Goal: Task Accomplishment & Management: Use online tool/utility

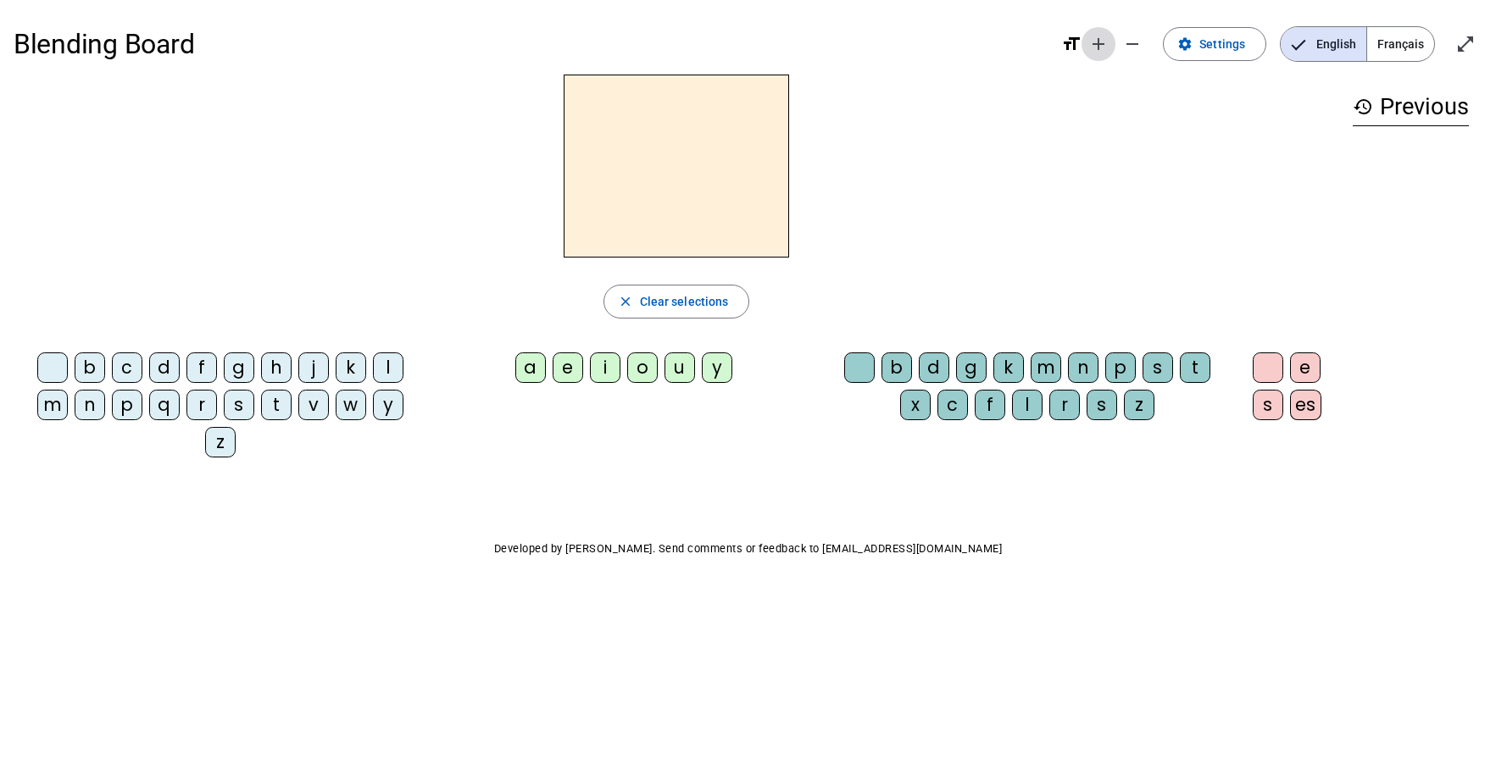
click at [1108, 40] on mat-icon "add" at bounding box center [1098, 44] width 20 height 20
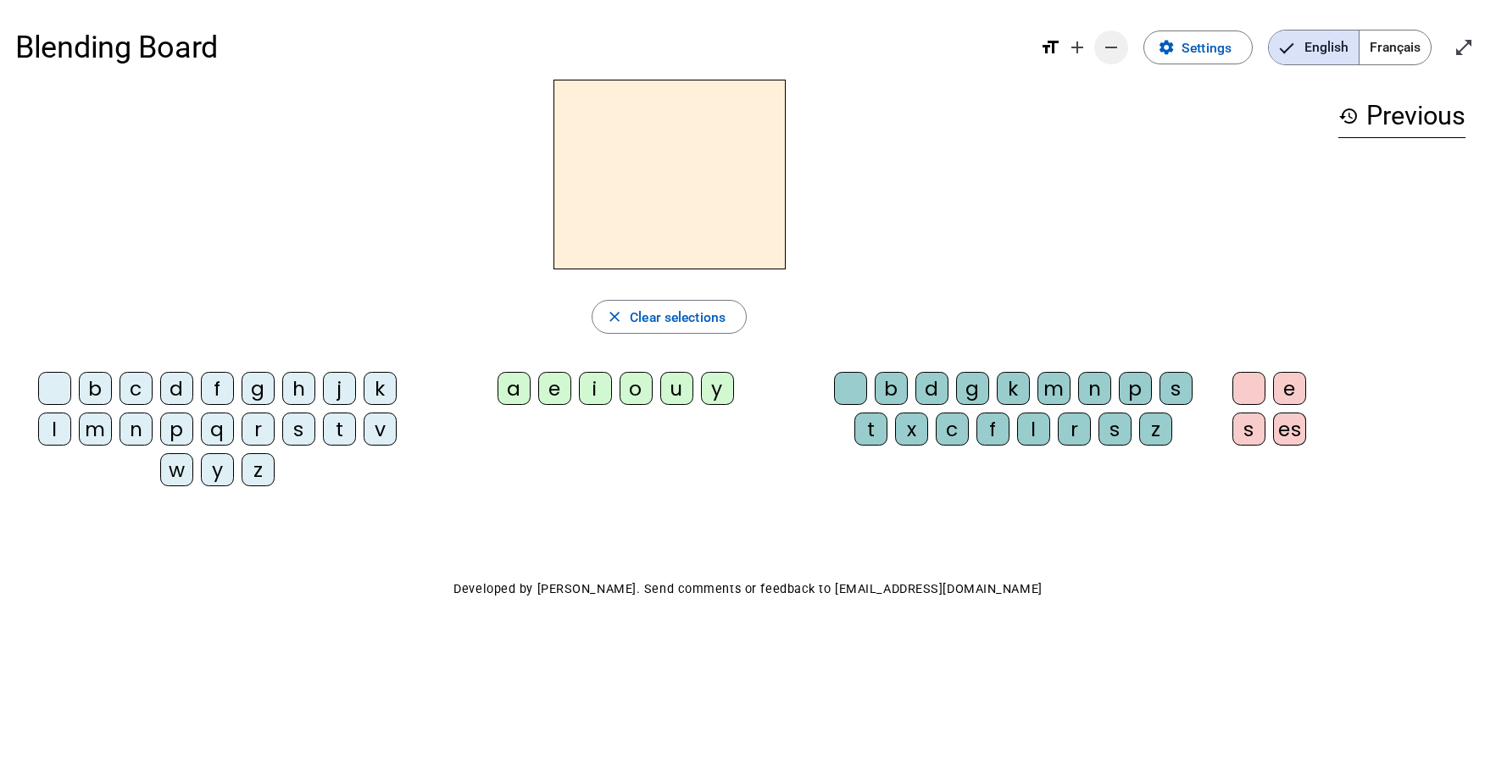
click at [1127, 46] on span "Decrease font size" at bounding box center [1111, 47] width 41 height 41
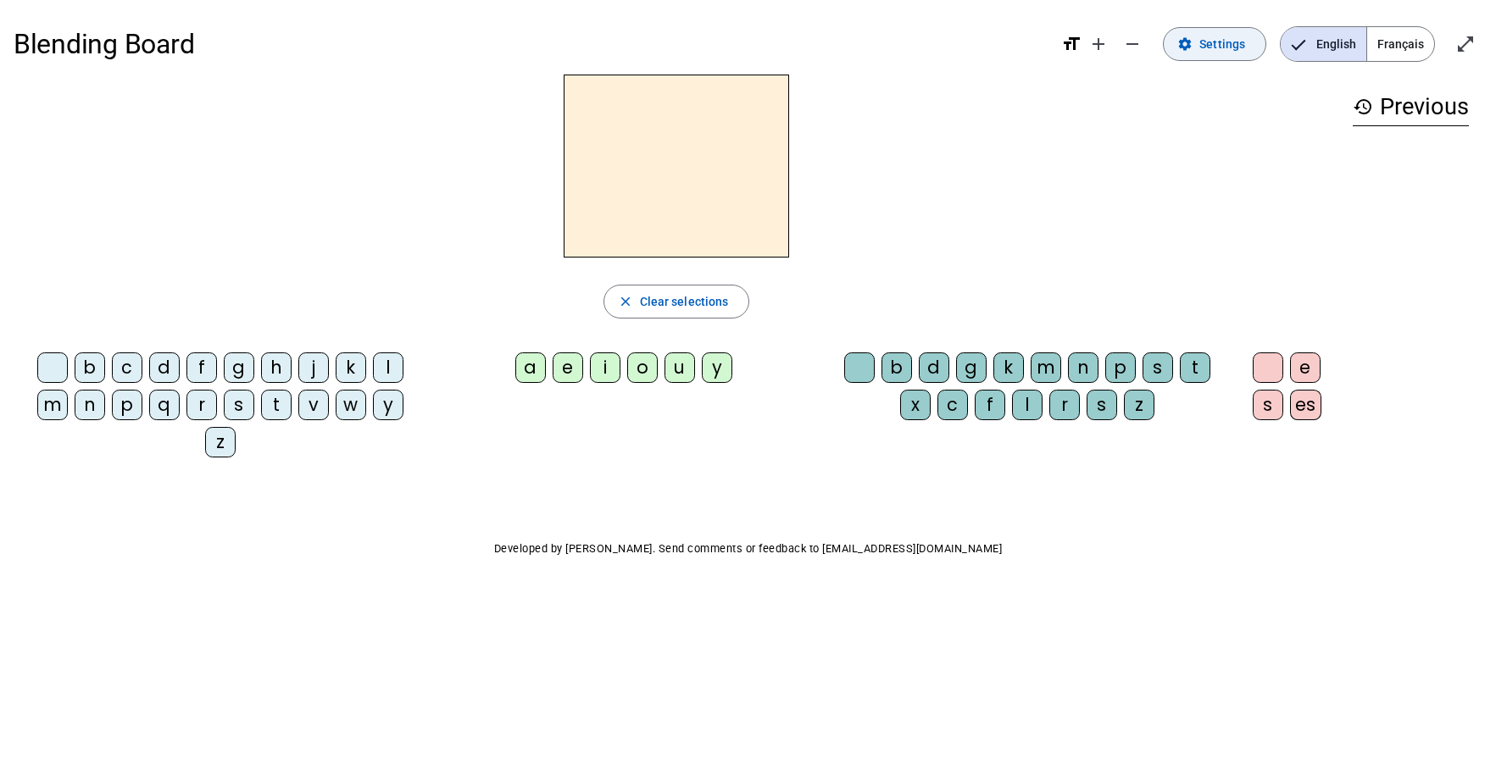
click at [1205, 51] on span "Settings" at bounding box center [1222, 44] width 46 height 20
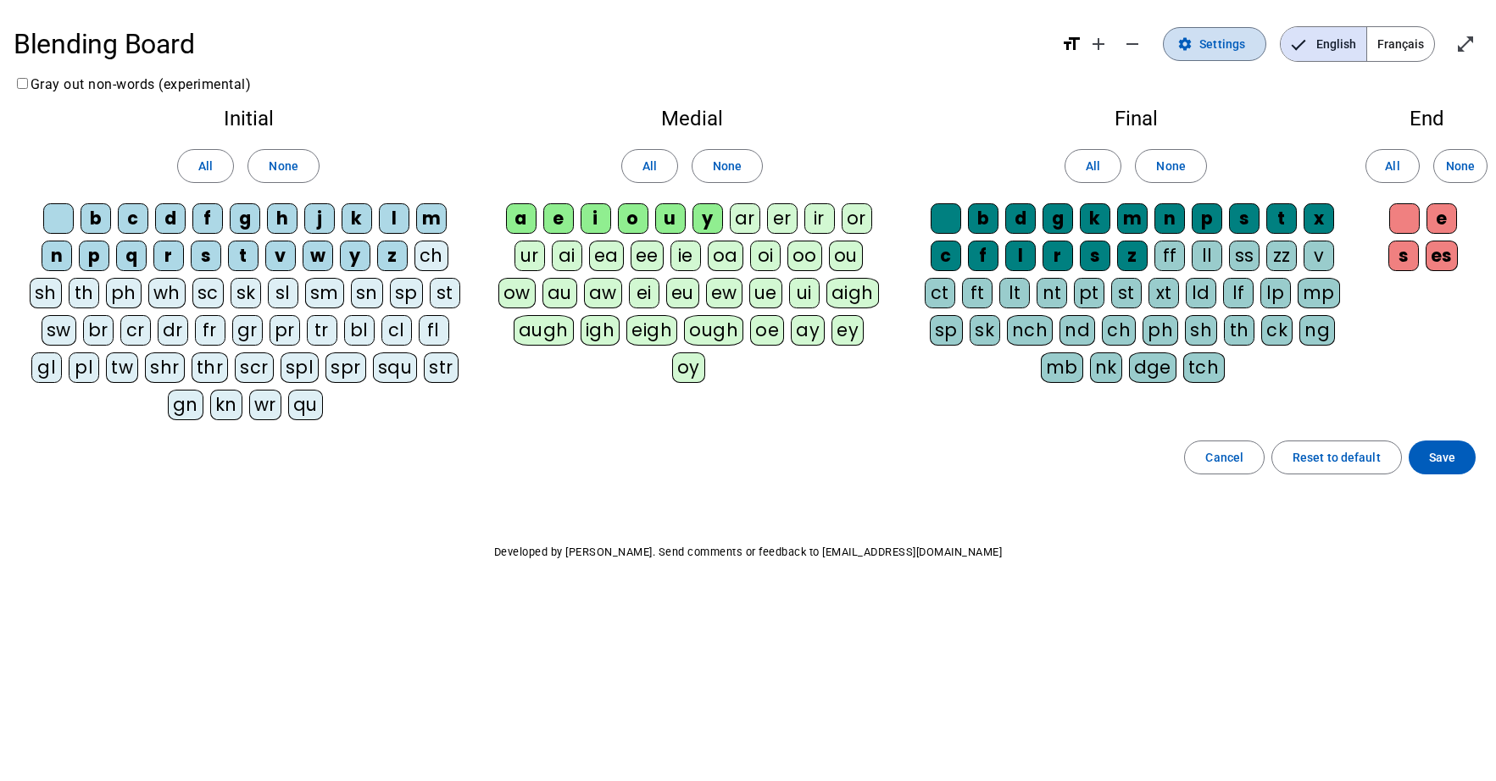
click at [1205, 51] on span "Settings" at bounding box center [1222, 44] width 46 height 20
click at [1393, 45] on span "Français" at bounding box center [1400, 44] width 67 height 34
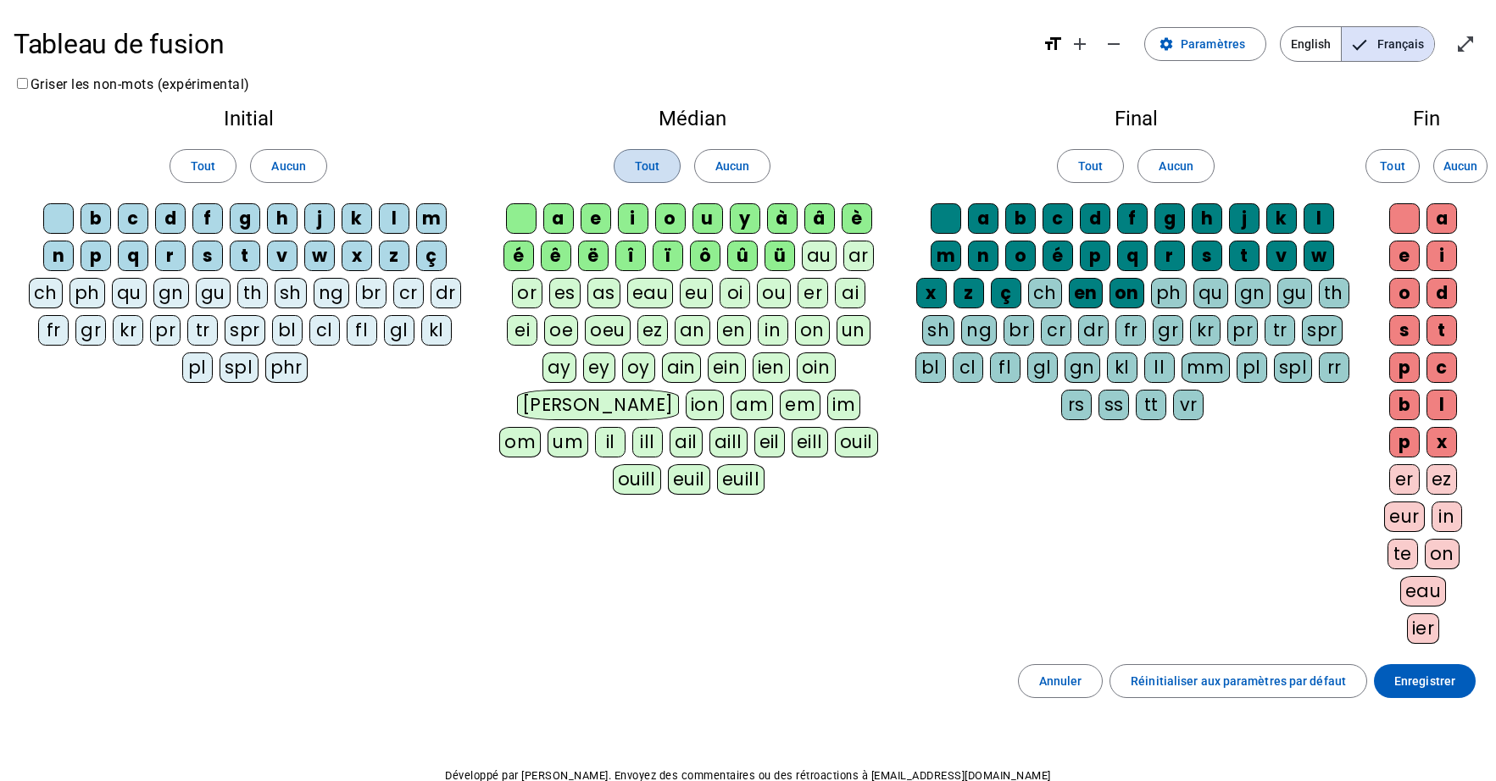
click at [665, 171] on span at bounding box center [646, 166] width 65 height 41
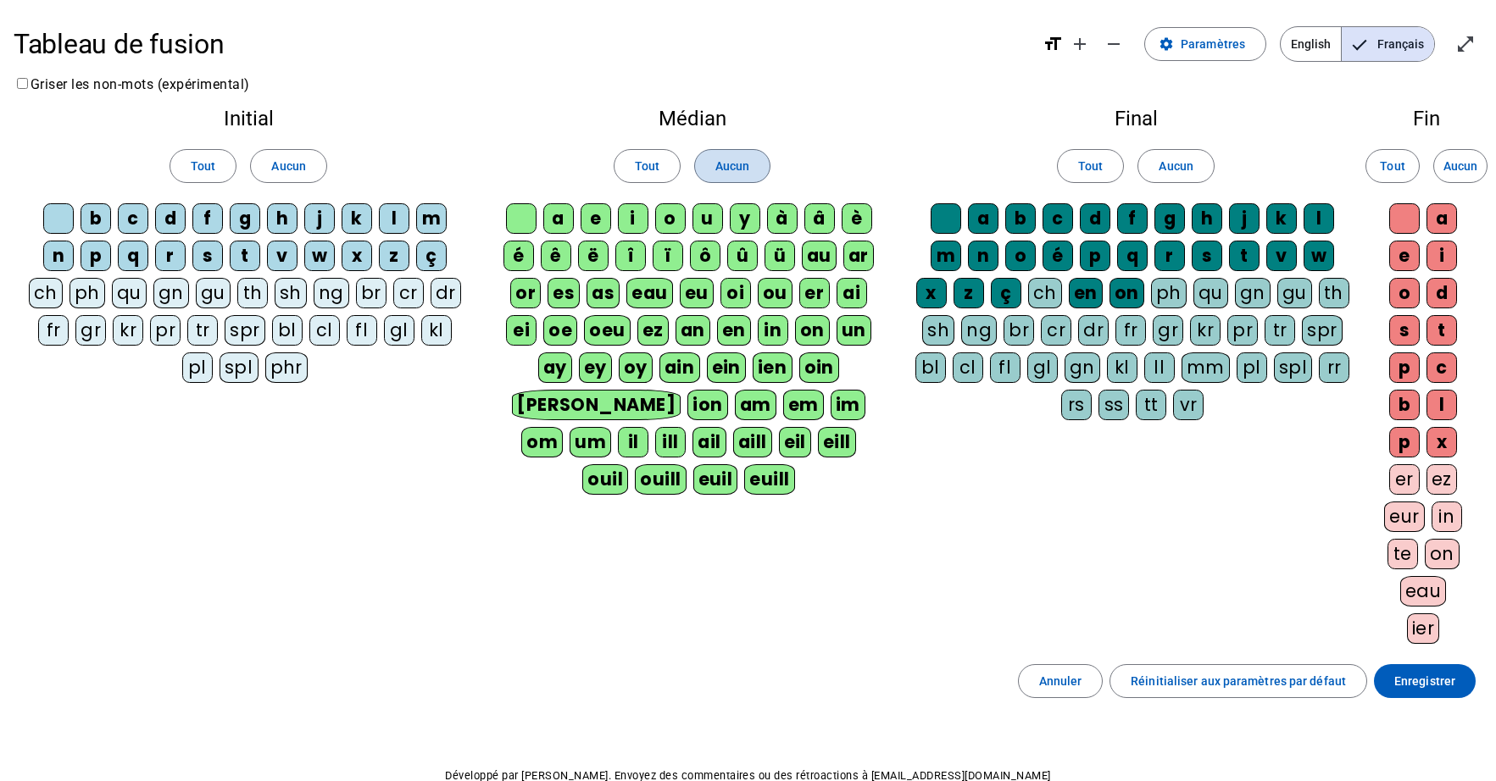
click at [705, 174] on span at bounding box center [732, 166] width 75 height 41
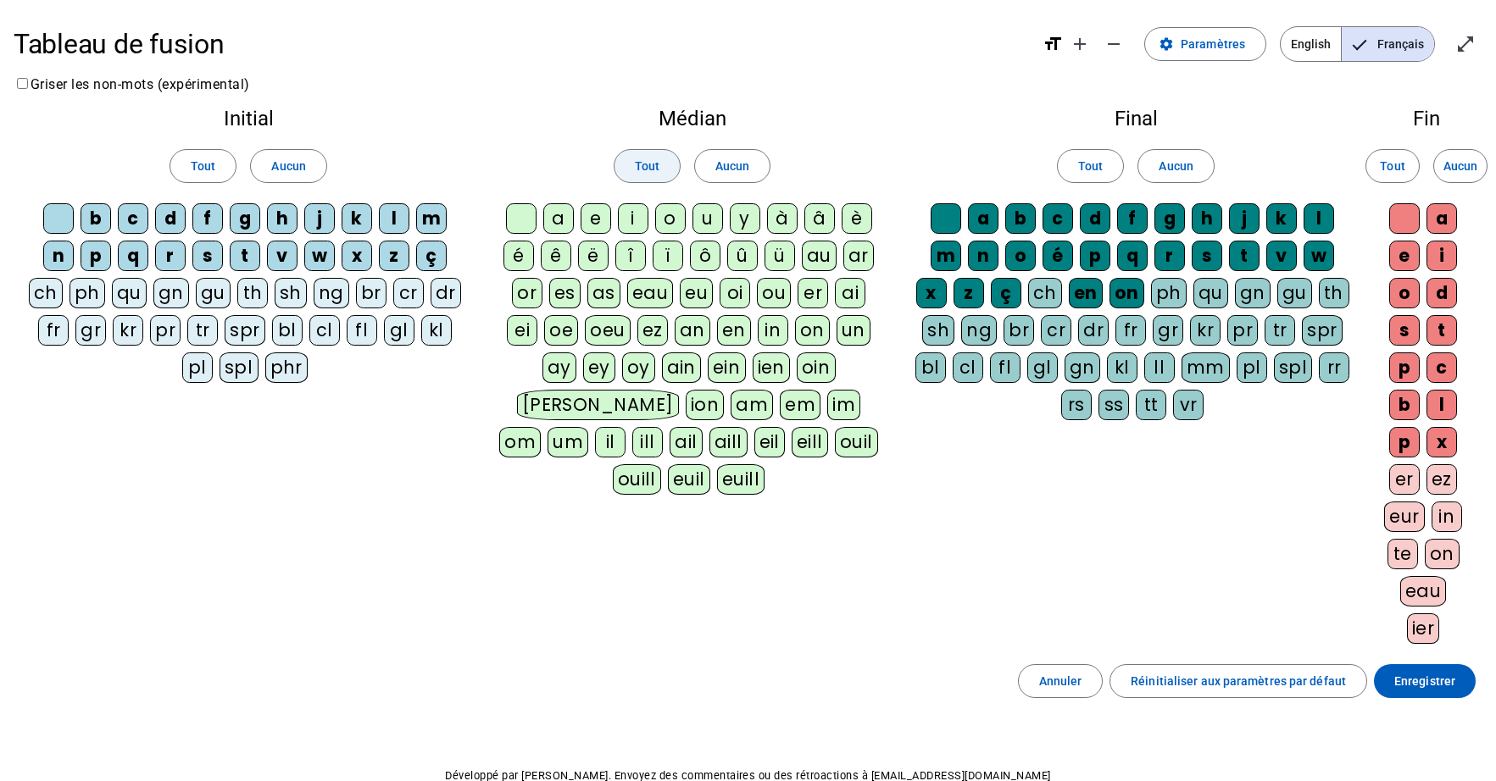
click at [625, 175] on span at bounding box center [646, 166] width 65 height 41
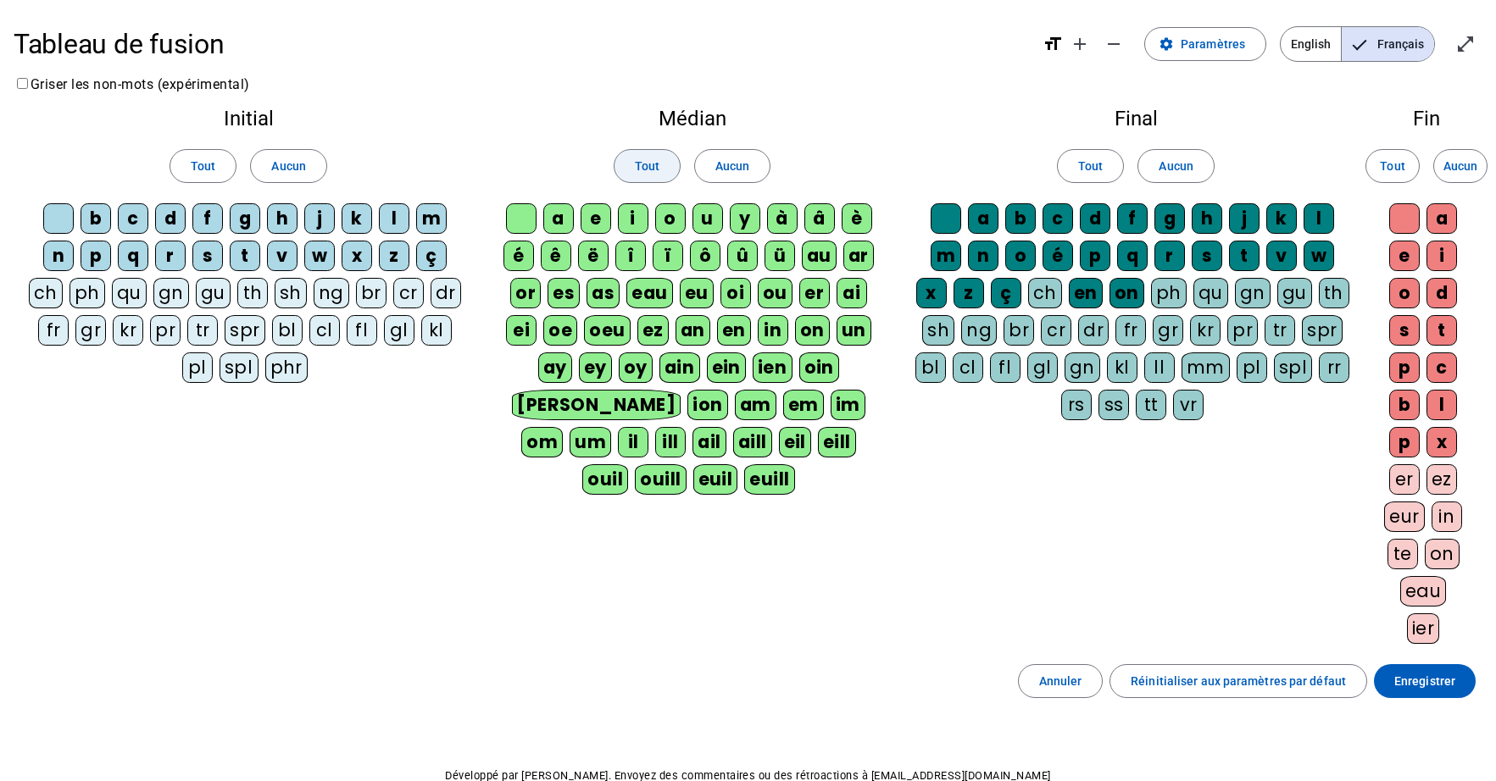
click at [671, 178] on span at bounding box center [646, 166] width 65 height 41
click at [707, 109] on h2 "Médian" at bounding box center [692, 118] width 391 height 20
click at [728, 167] on span "Aucun" at bounding box center [732, 166] width 34 height 20
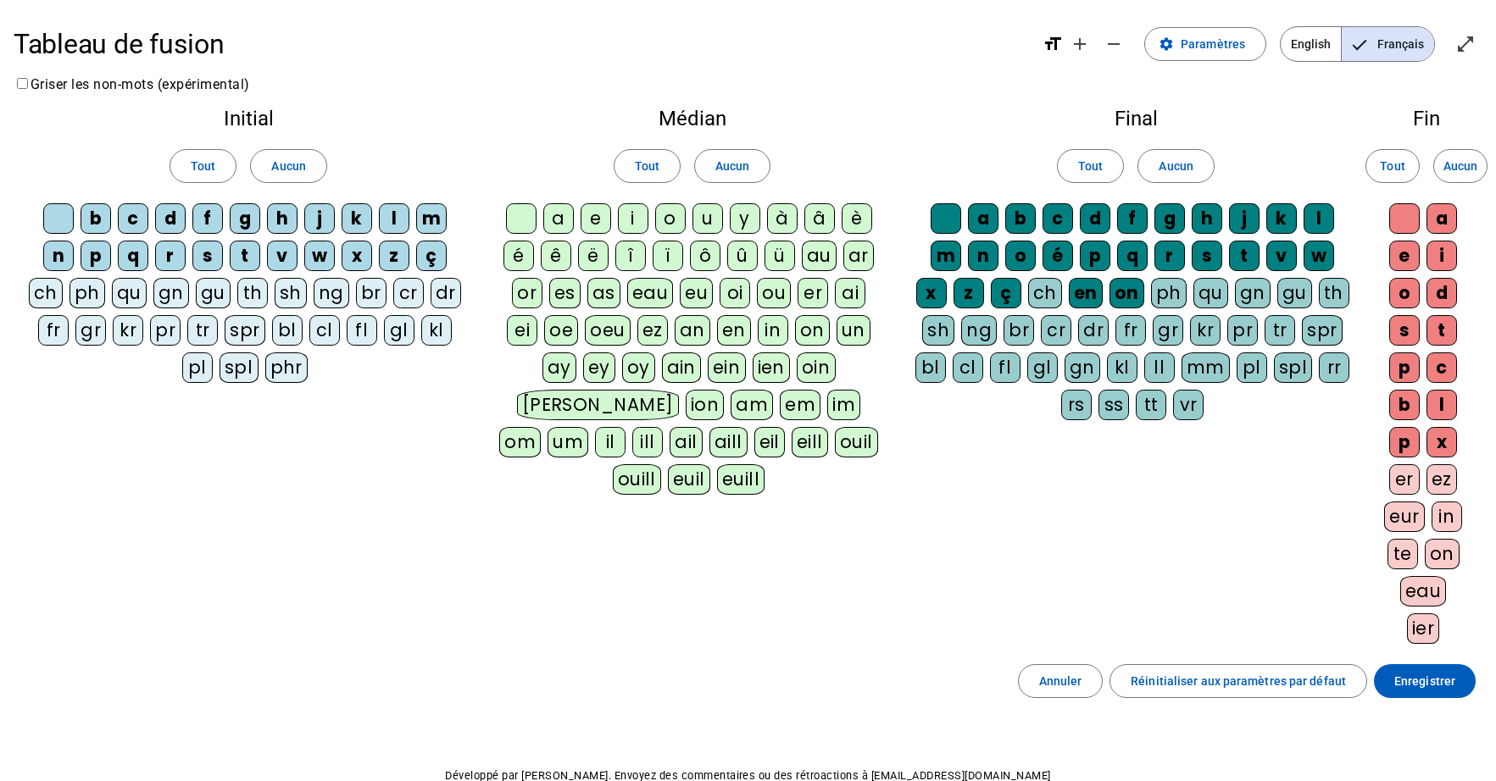
click at [649, 225] on letter-bubble "i" at bounding box center [636, 221] width 37 height 37
click at [638, 227] on div "i" at bounding box center [633, 218] width 31 height 31
click at [565, 226] on div "a" at bounding box center [558, 218] width 31 height 31
click at [611, 219] on letter-bubble "e" at bounding box center [598, 221] width 37 height 37
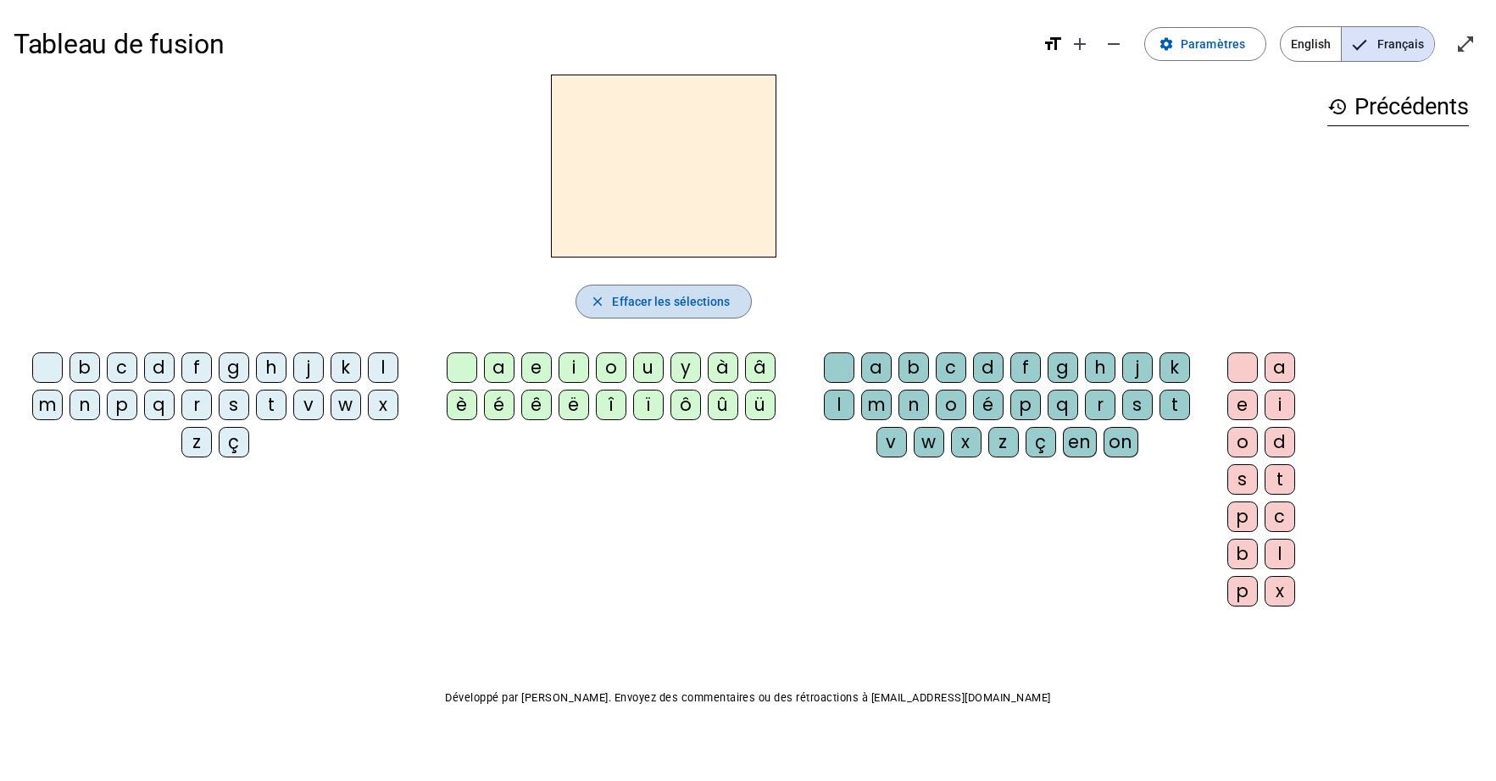
click at [658, 298] on span "Effacer les sélections" at bounding box center [671, 301] width 118 height 20
click at [602, 308] on mat-icon "close" at bounding box center [597, 301] width 15 height 15
click at [1219, 53] on span "Paramètres" at bounding box center [1212, 44] width 64 height 20
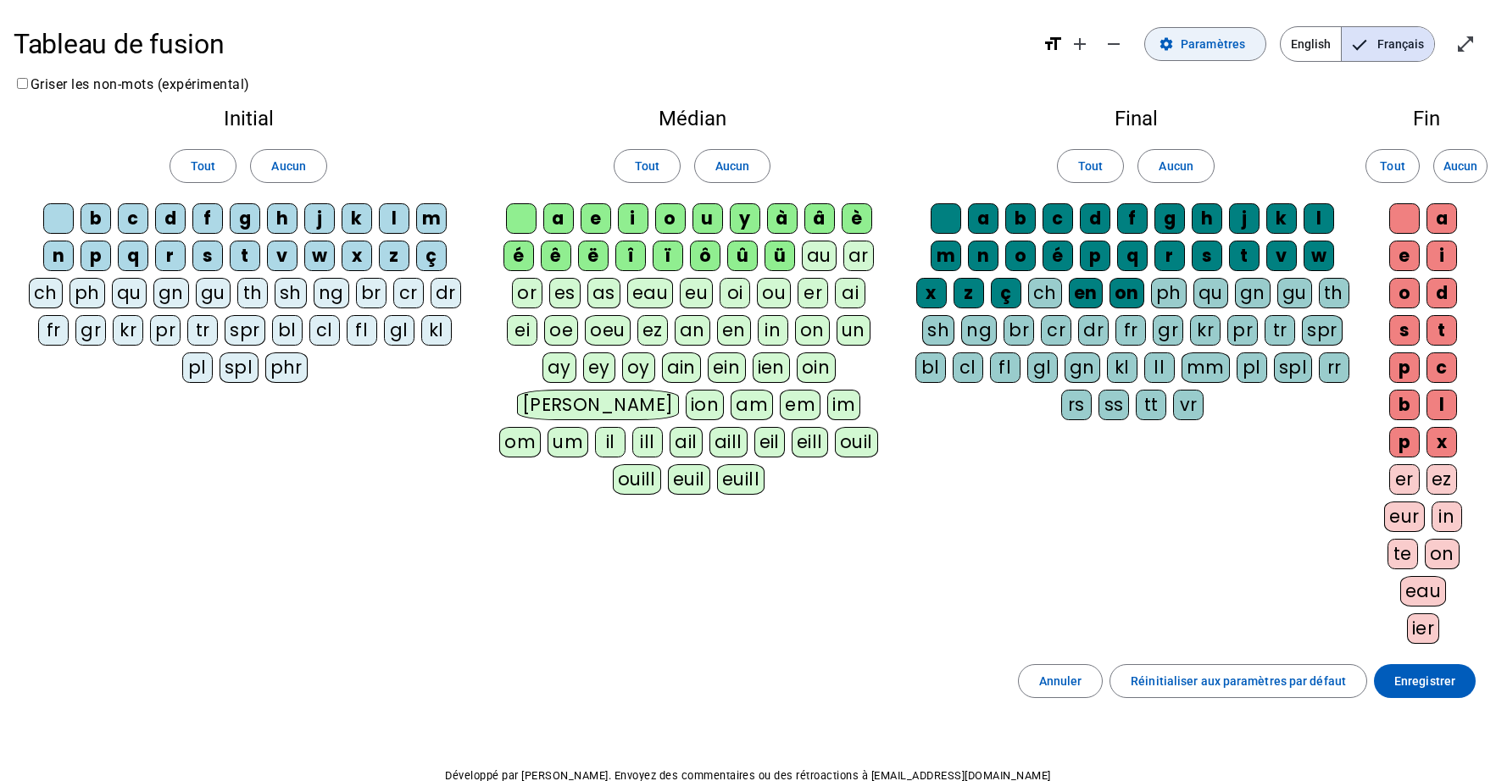
click at [1219, 54] on span at bounding box center [1205, 44] width 120 height 41
click at [1221, 34] on span "Paramètres" at bounding box center [1212, 44] width 64 height 20
click at [1164, 42] on mat-icon "settings" at bounding box center [1165, 43] width 15 height 15
click at [82, 79] on label "Griser les non-mots (expérimental)" at bounding box center [132, 84] width 236 height 16
click at [47, 83] on label "Griser les non-mots (expérimental)" at bounding box center [132, 84] width 236 height 16
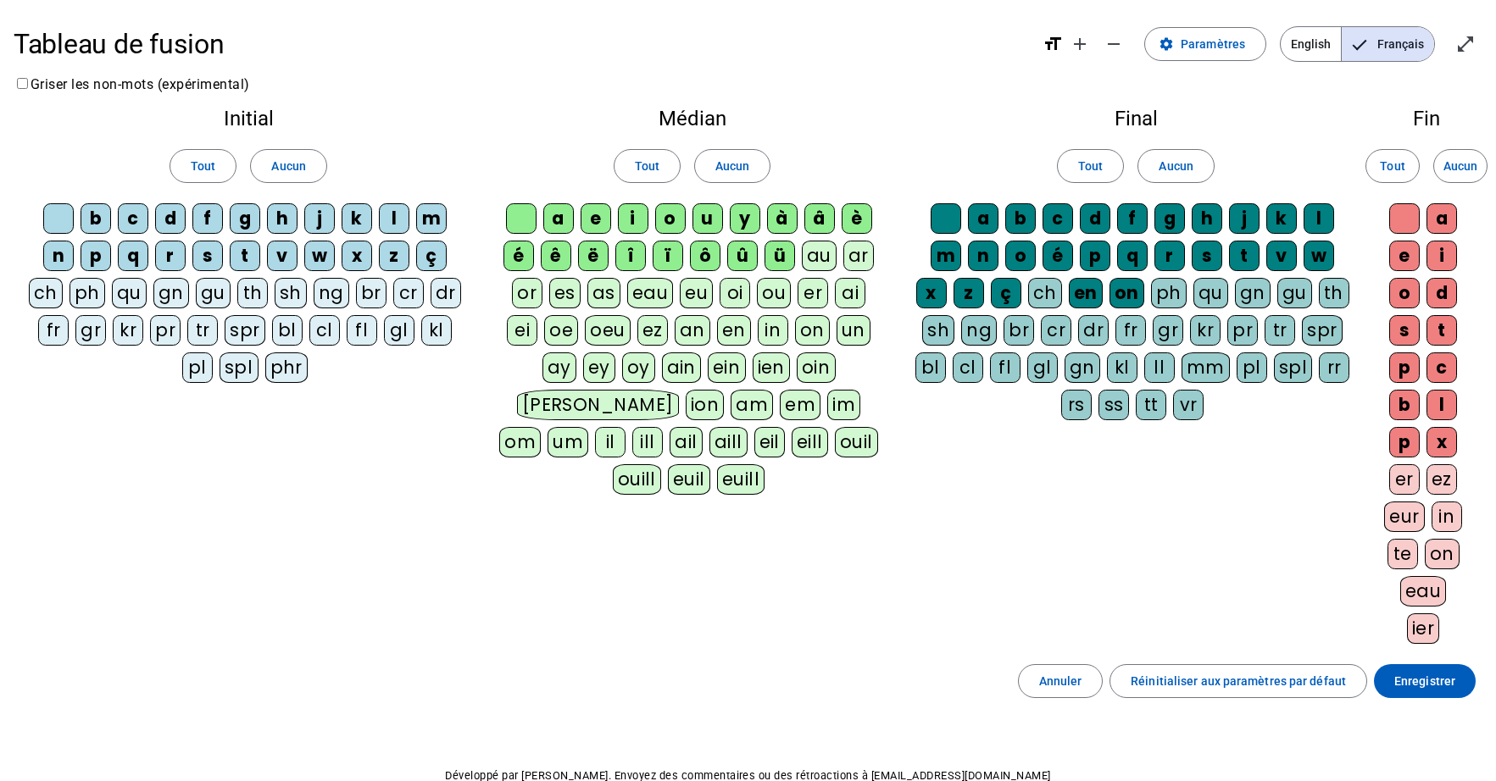
click at [47, 83] on label "Griser les non-mots (expérimental)" at bounding box center [132, 84] width 236 height 16
click at [1180, 685] on span "Réinitialiser aux paramètres par défaut" at bounding box center [1237, 681] width 215 height 20
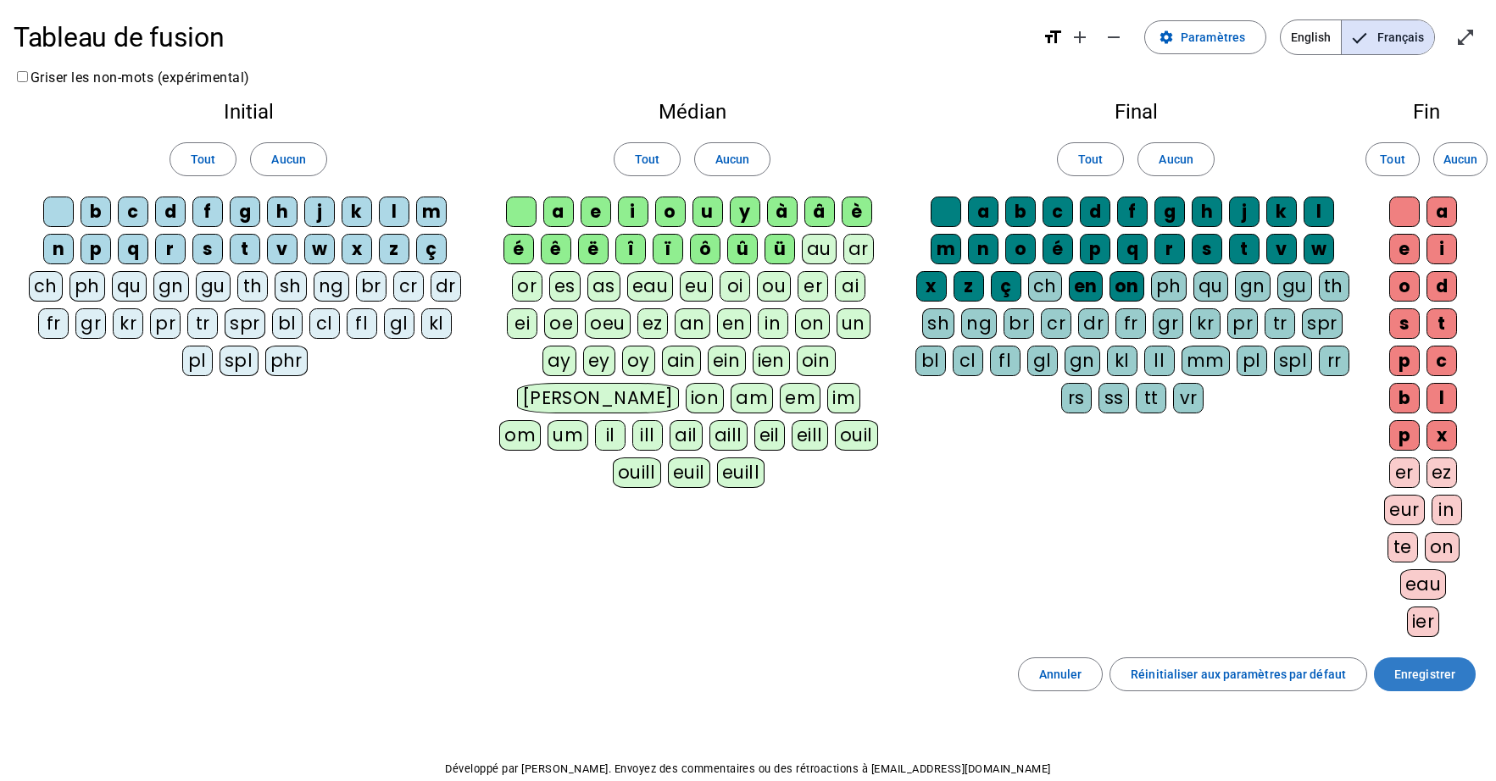
click at [1419, 675] on span "Enregistrer" at bounding box center [1424, 674] width 61 height 20
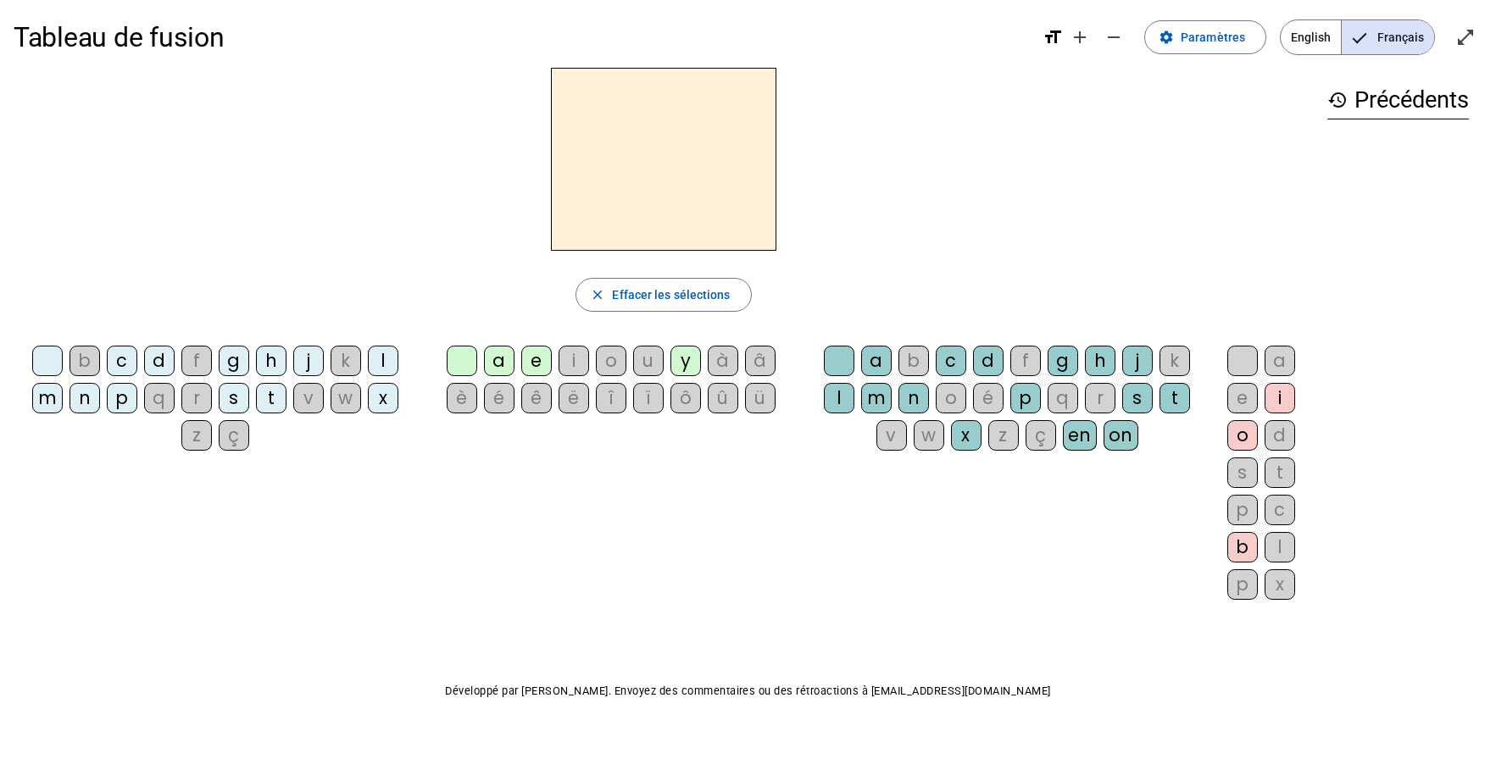
click at [658, 361] on div "u" at bounding box center [648, 361] width 31 height 31
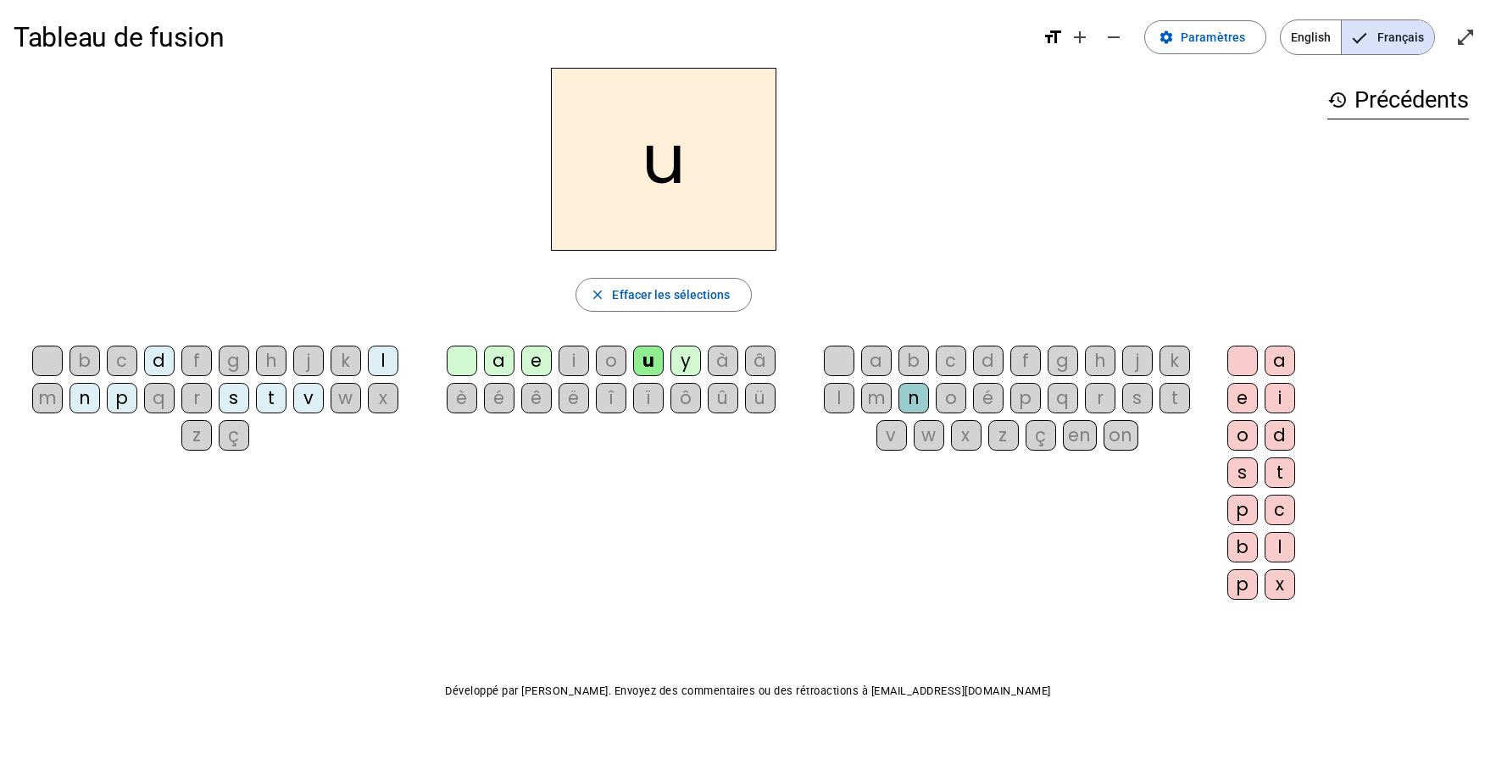
click at [647, 364] on div "u" at bounding box center [648, 361] width 31 height 31
click at [680, 362] on div "y" at bounding box center [685, 361] width 31 height 31
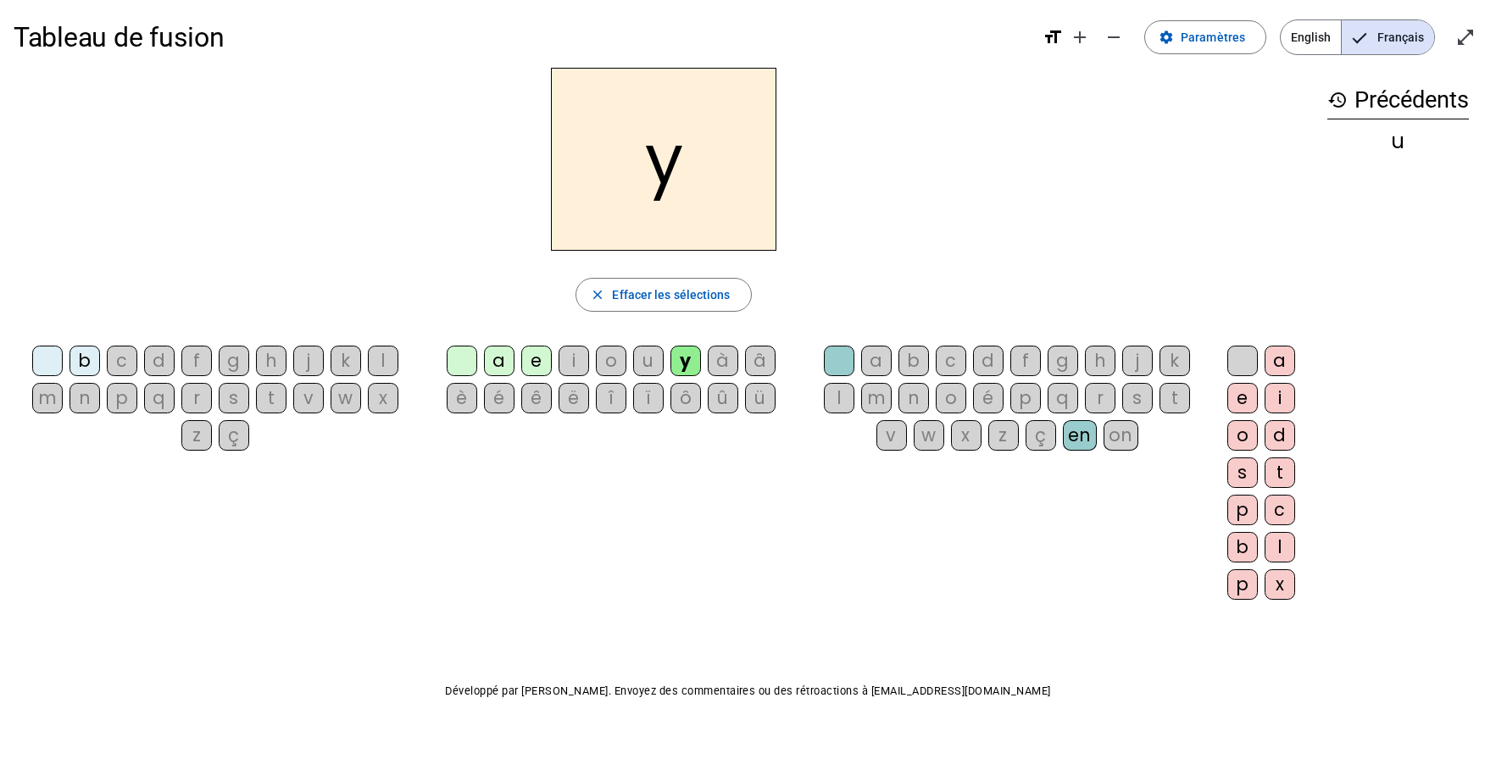
click at [655, 366] on div "u" at bounding box center [648, 361] width 31 height 31
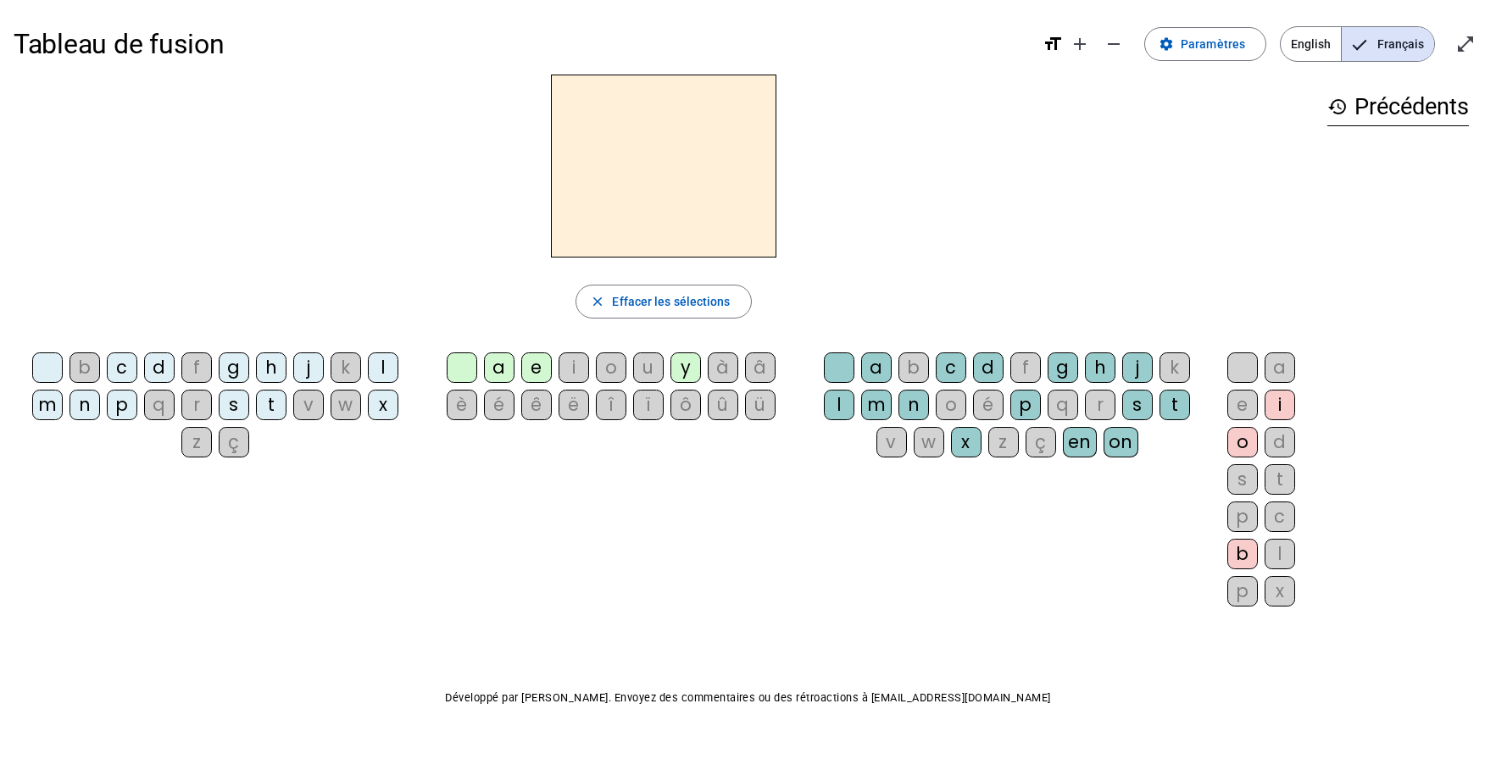
click at [199, 369] on div "f" at bounding box center [196, 368] width 31 height 31
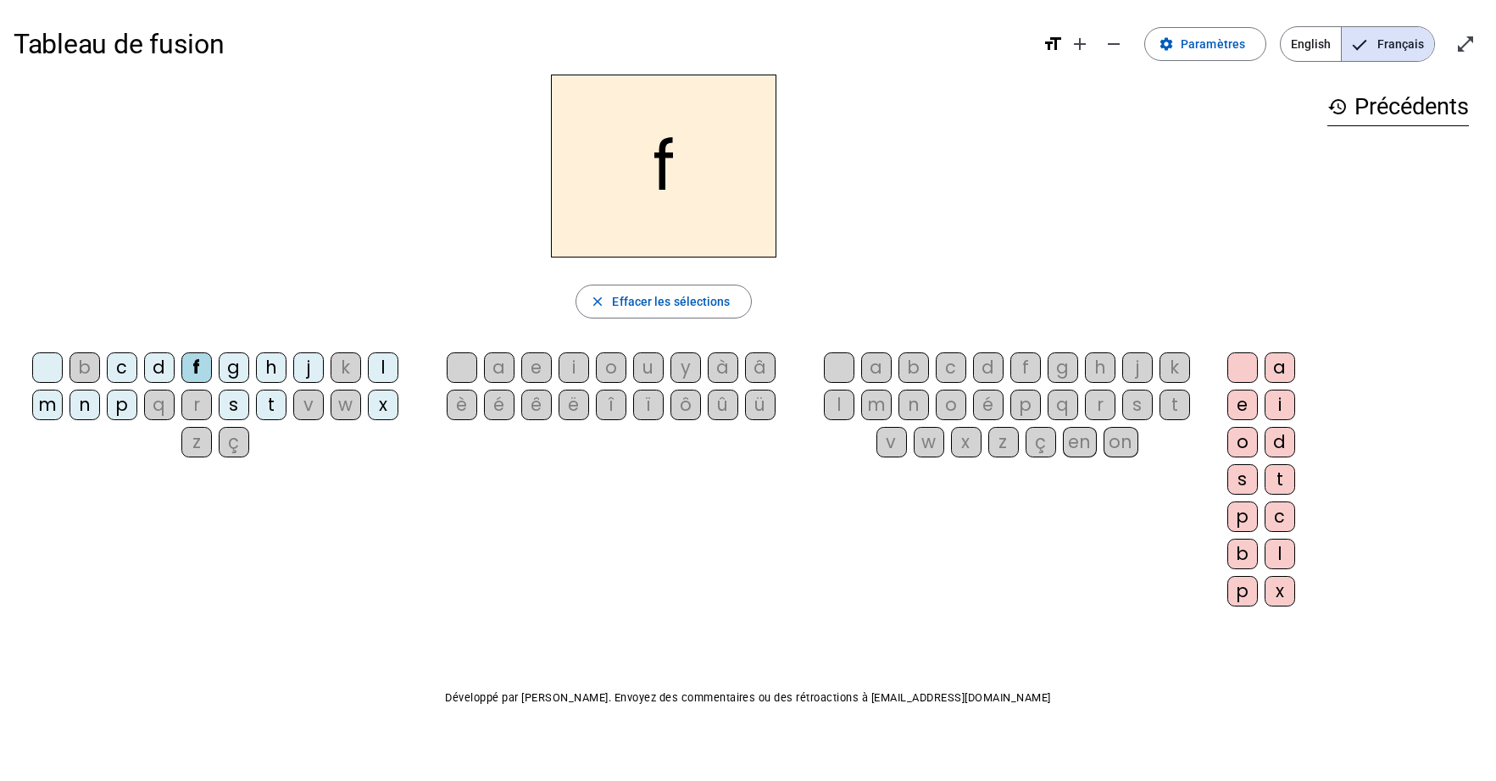
click at [576, 359] on div "i" at bounding box center [573, 368] width 31 height 31
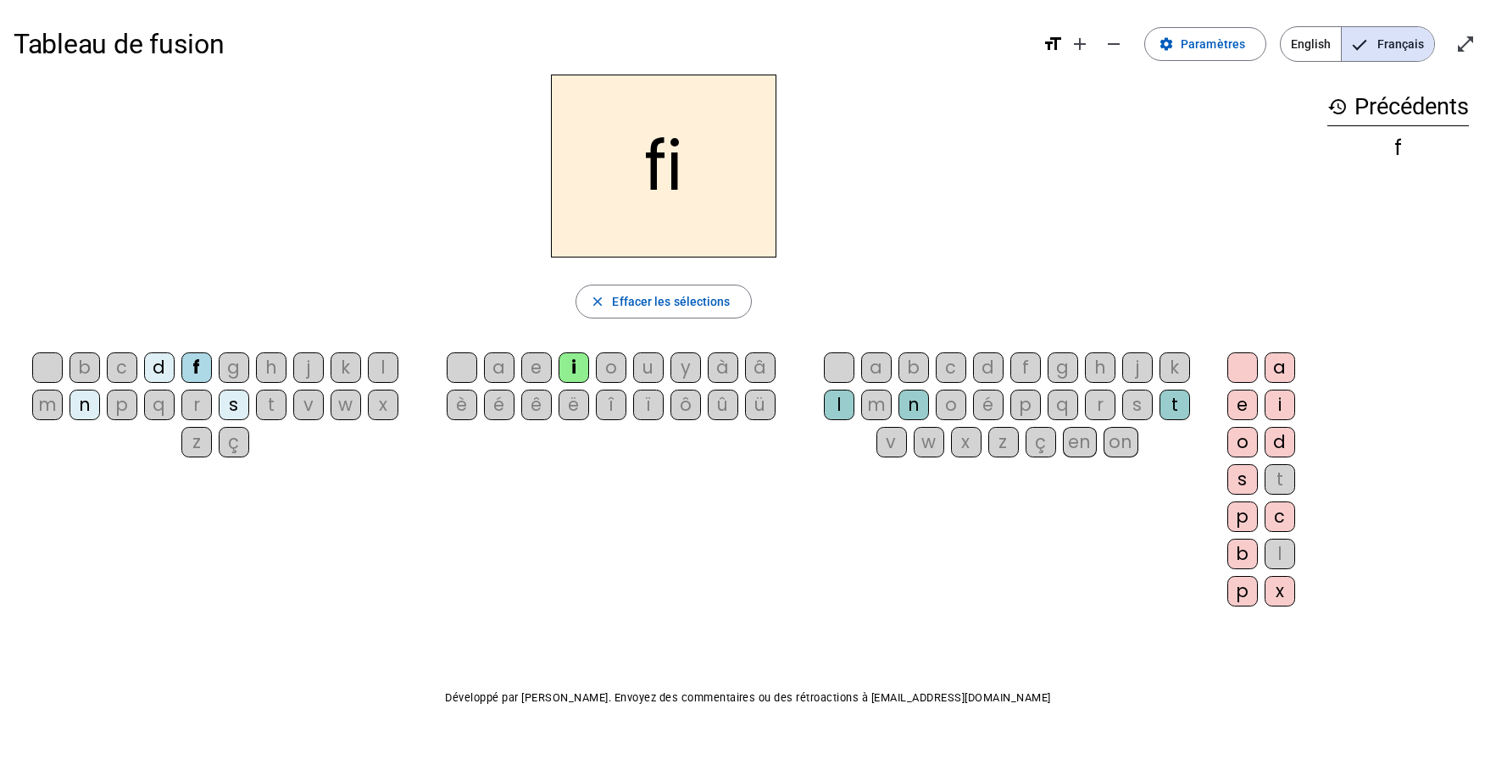
click at [835, 409] on div "l" at bounding box center [839, 405] width 31 height 31
click at [625, 166] on h2 "fil" at bounding box center [663, 166] width 225 height 183
click at [195, 364] on div "f" at bounding box center [196, 368] width 31 height 31
click at [48, 399] on div "m" at bounding box center [47, 405] width 31 height 31
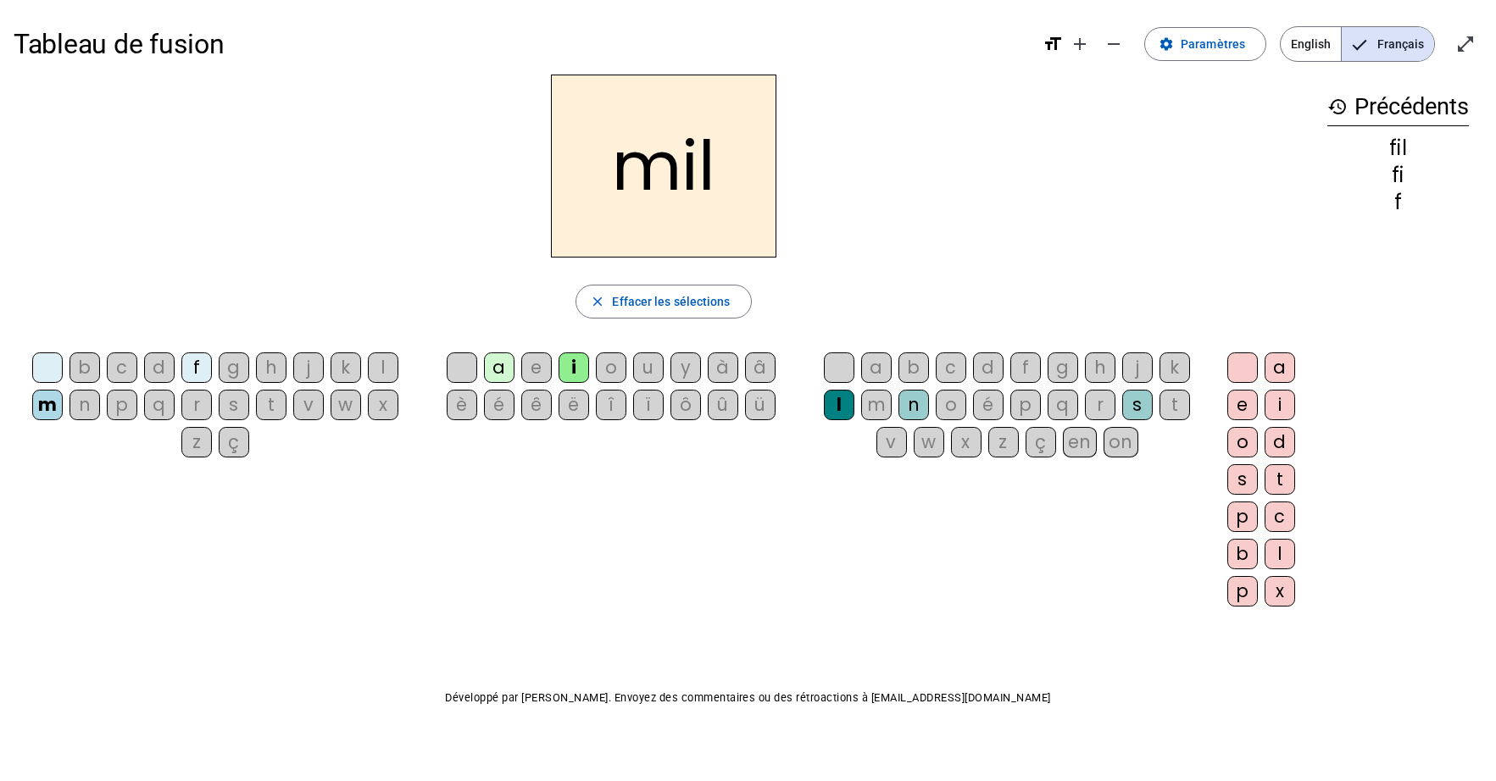
click at [504, 368] on div "a" at bounding box center [499, 368] width 31 height 31
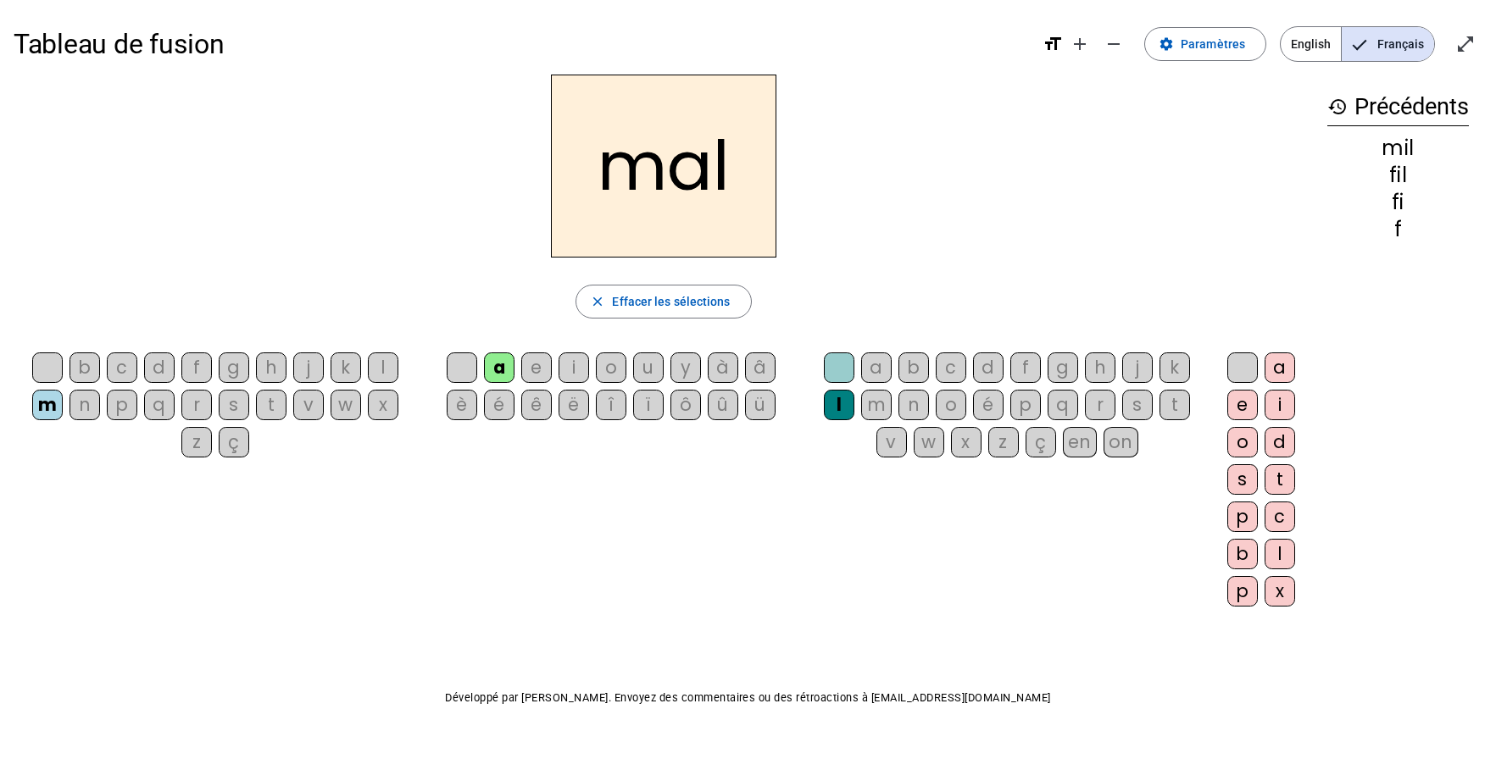
click at [307, 413] on div "v" at bounding box center [308, 405] width 31 height 31
click at [835, 408] on div "l" at bounding box center [839, 405] width 31 height 31
click at [838, 377] on div at bounding box center [839, 368] width 31 height 31
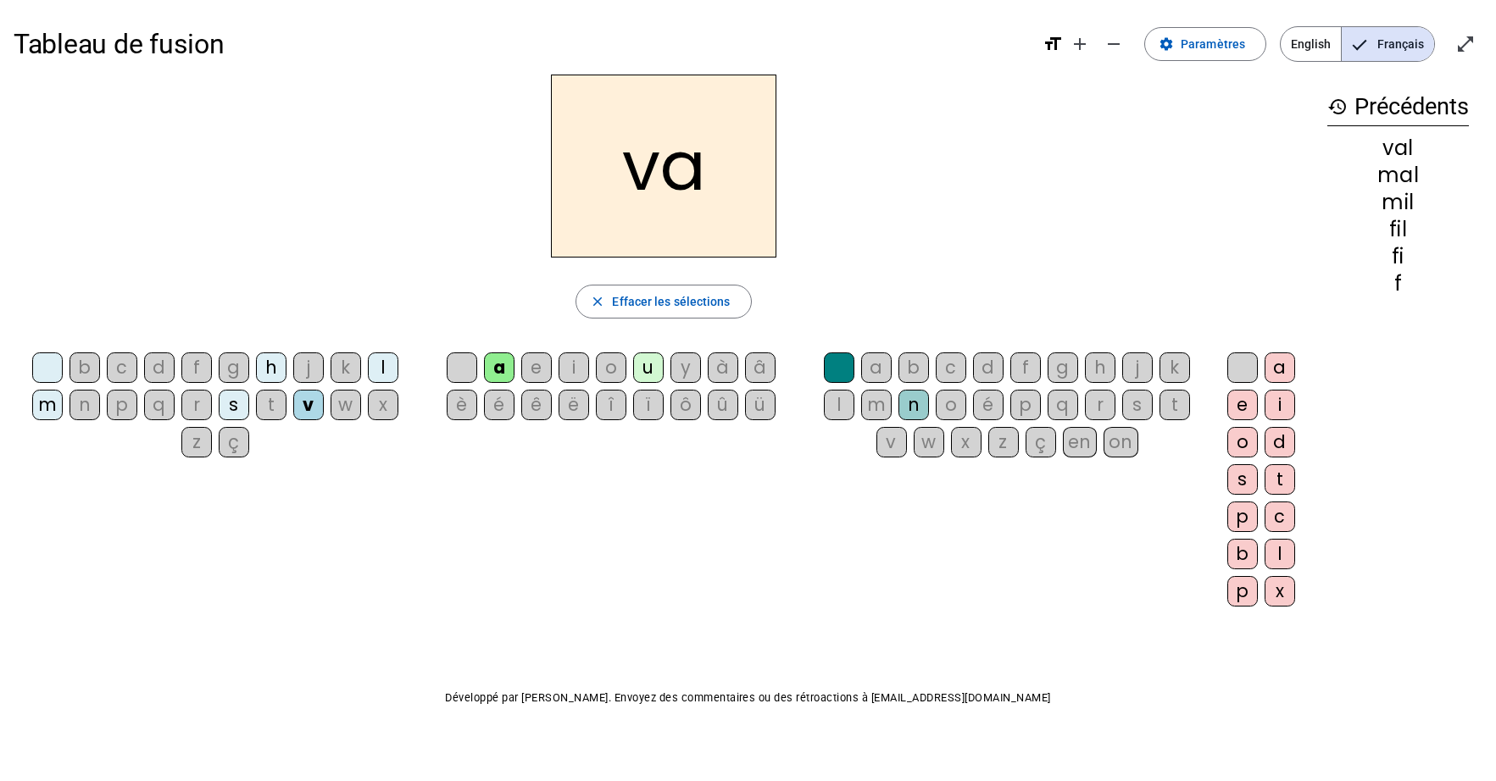
click at [41, 412] on div "m" at bounding box center [47, 405] width 31 height 31
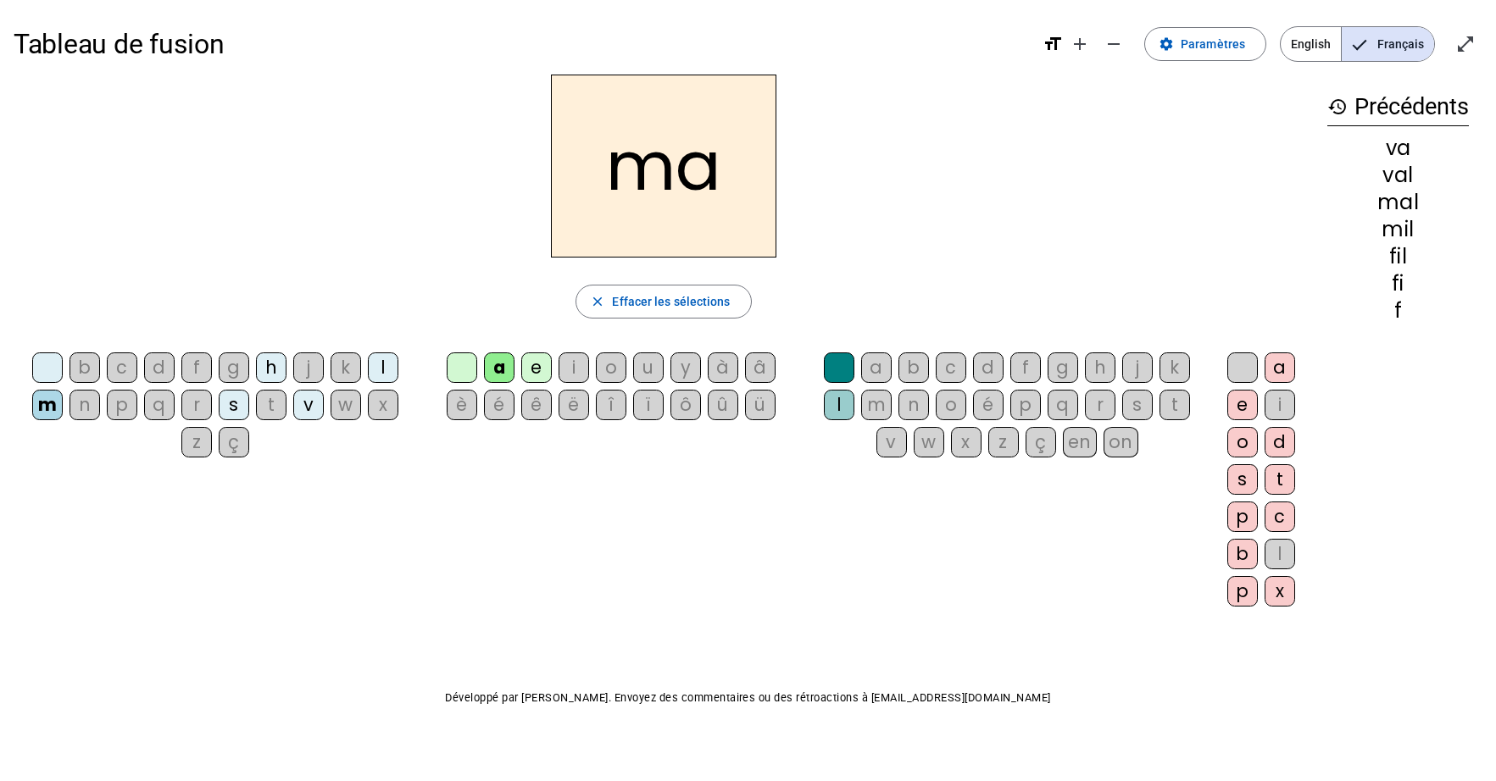
click at [273, 410] on div "t" at bounding box center [271, 405] width 31 height 31
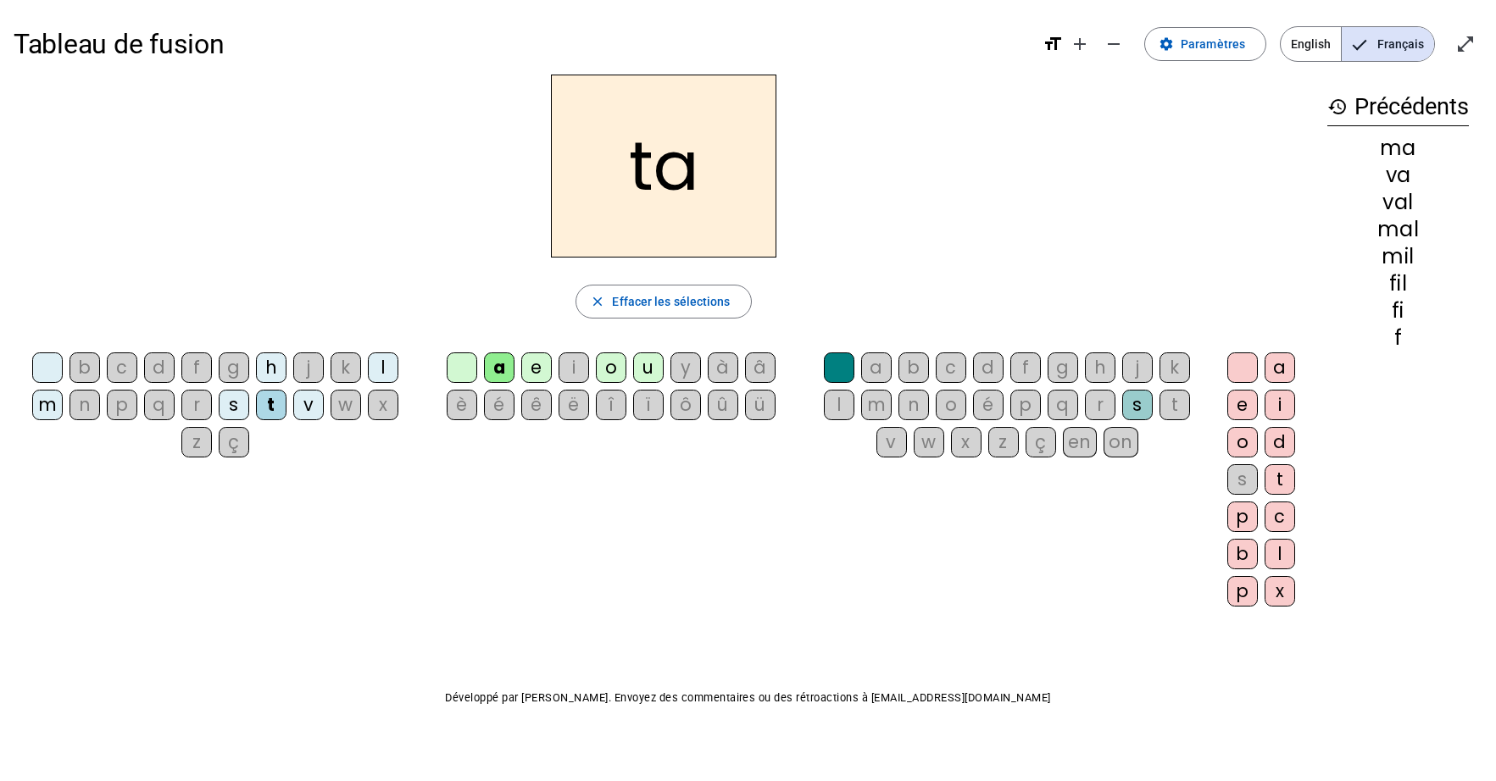
click at [237, 407] on div "s" at bounding box center [234, 405] width 31 height 31
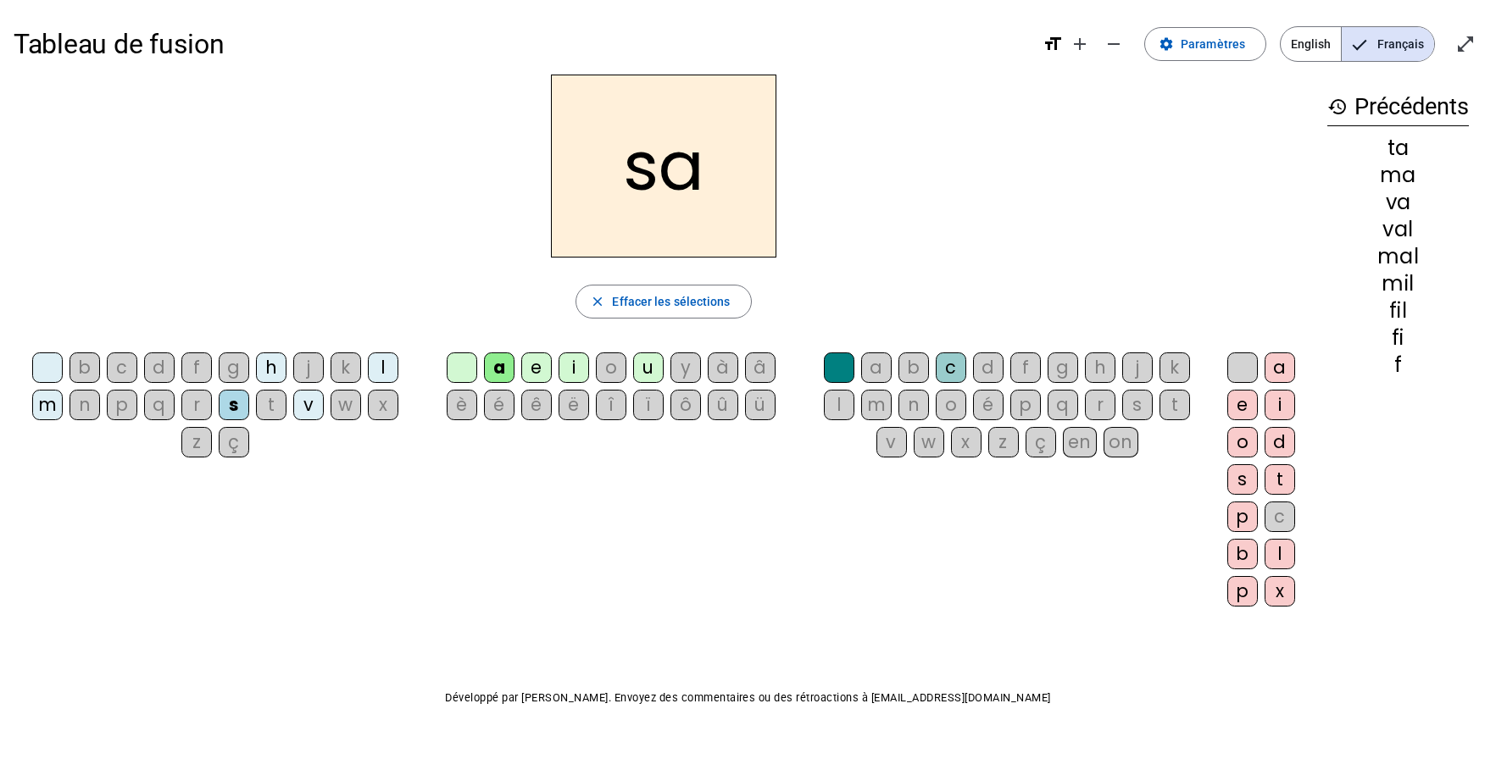
click at [950, 369] on div "c" at bounding box center [950, 368] width 31 height 31
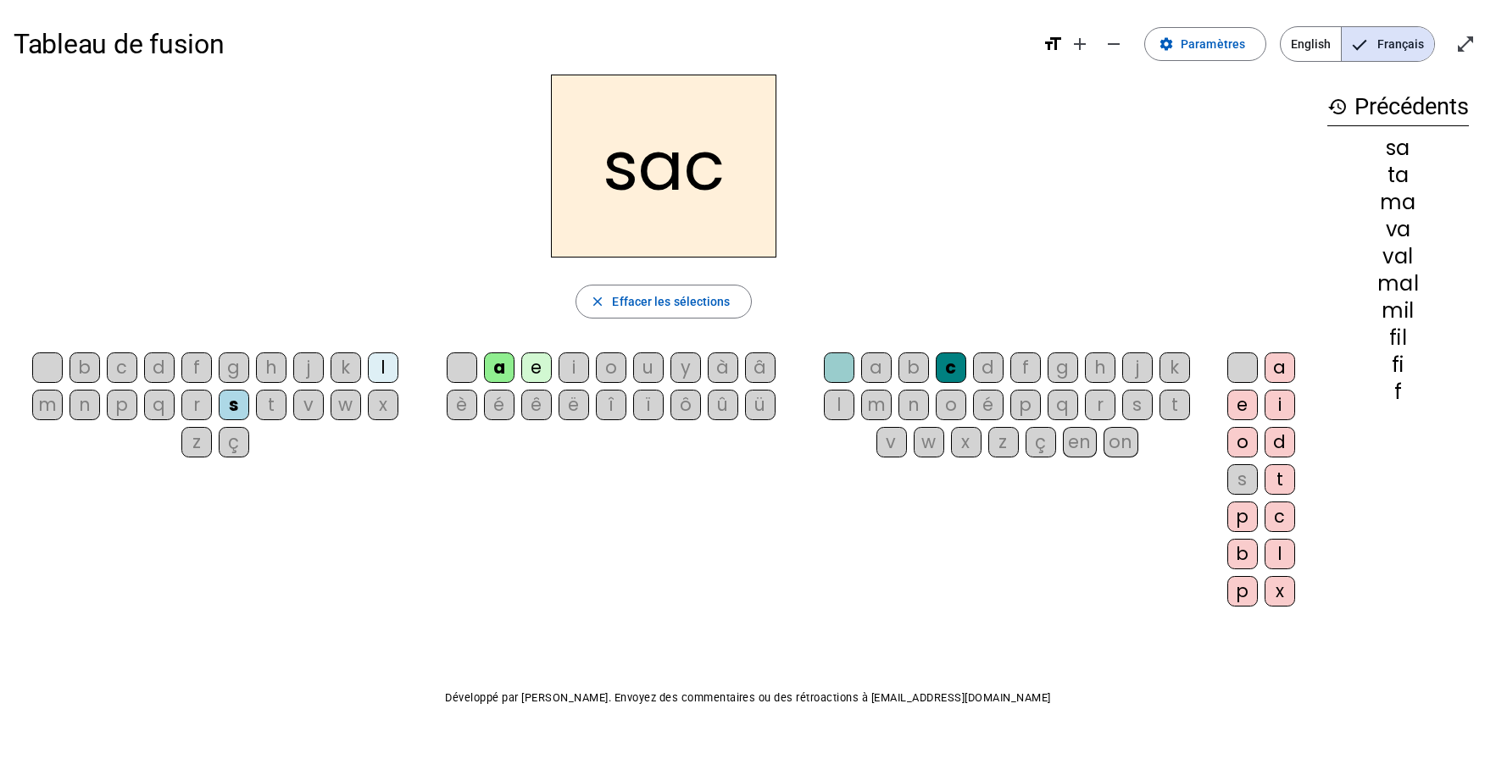
click at [384, 372] on div "l" at bounding box center [383, 368] width 31 height 31
click at [272, 407] on div "t" at bounding box center [271, 405] width 31 height 31
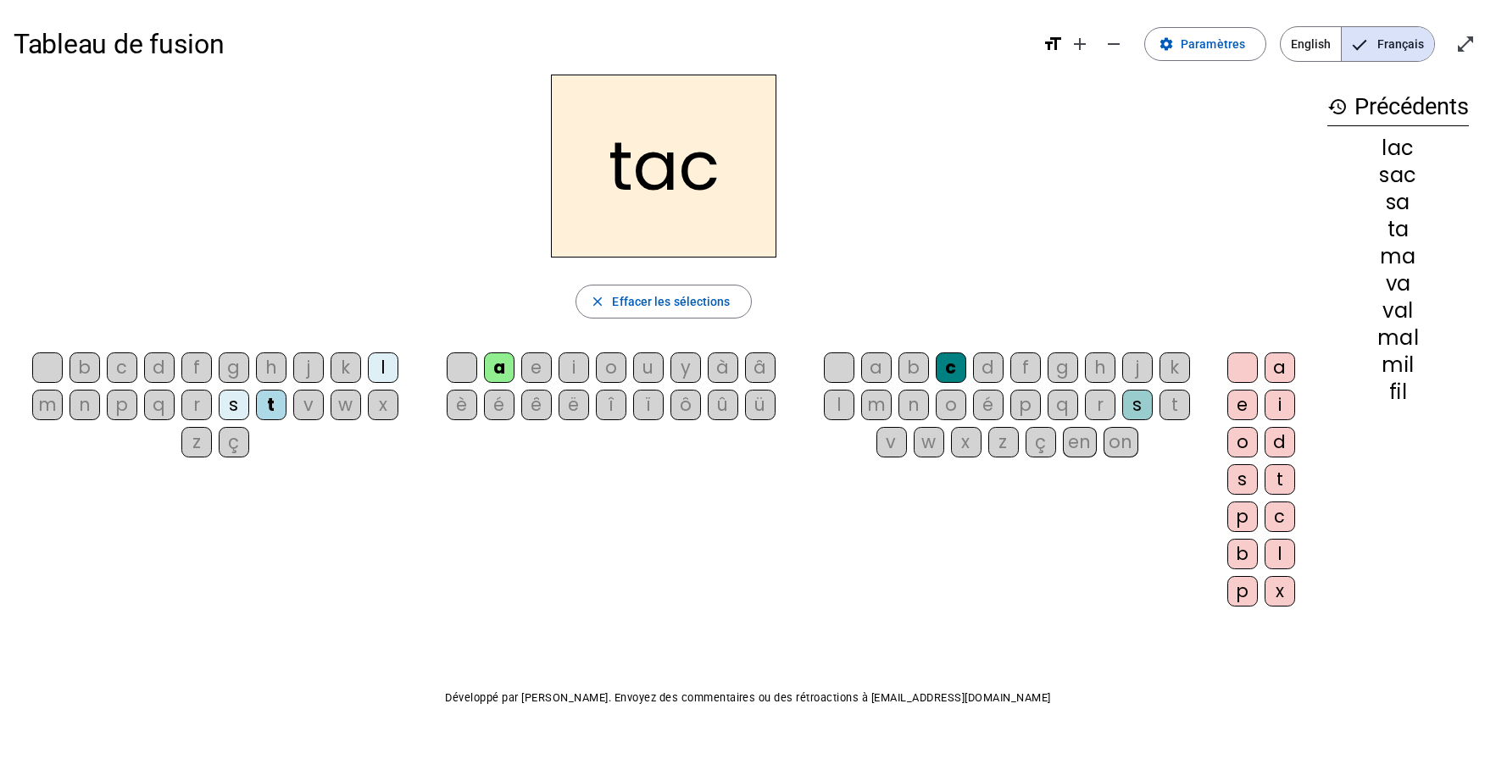
click at [580, 374] on div "i" at bounding box center [573, 368] width 31 height 31
click at [125, 410] on div "p" at bounding box center [122, 405] width 31 height 31
